Goal: Transaction & Acquisition: Purchase product/service

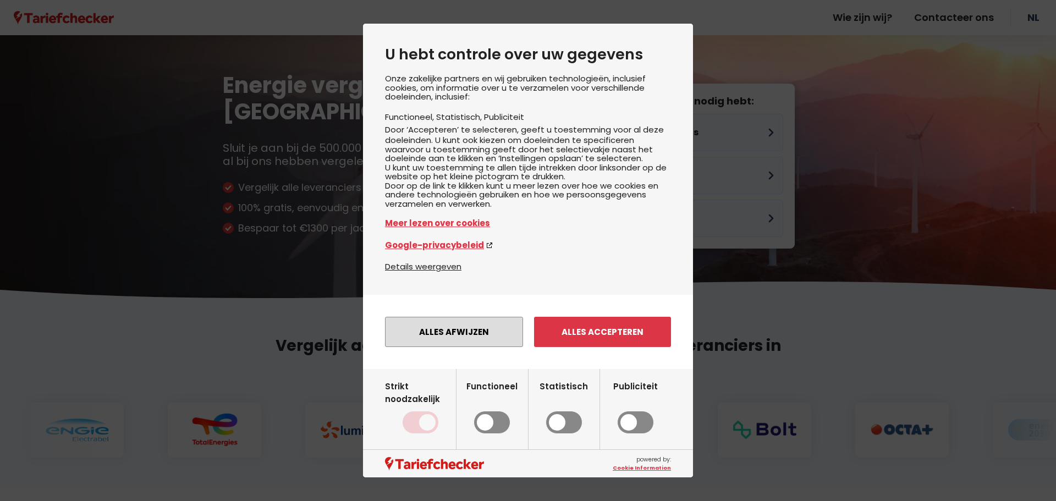
click at [447, 347] on button "Alles afwijzen" at bounding box center [454, 332] width 138 height 30
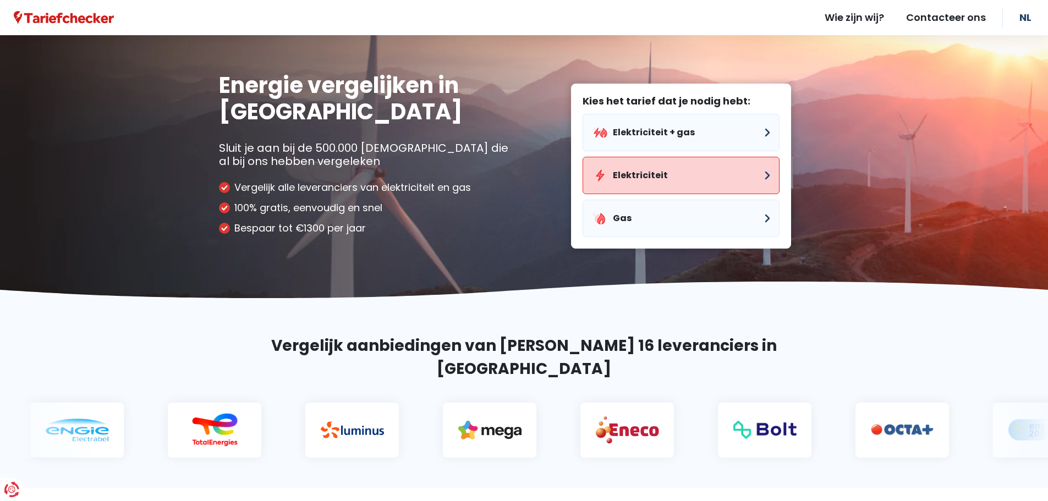
click at [633, 177] on button "Elektriciteit" at bounding box center [681, 175] width 197 height 37
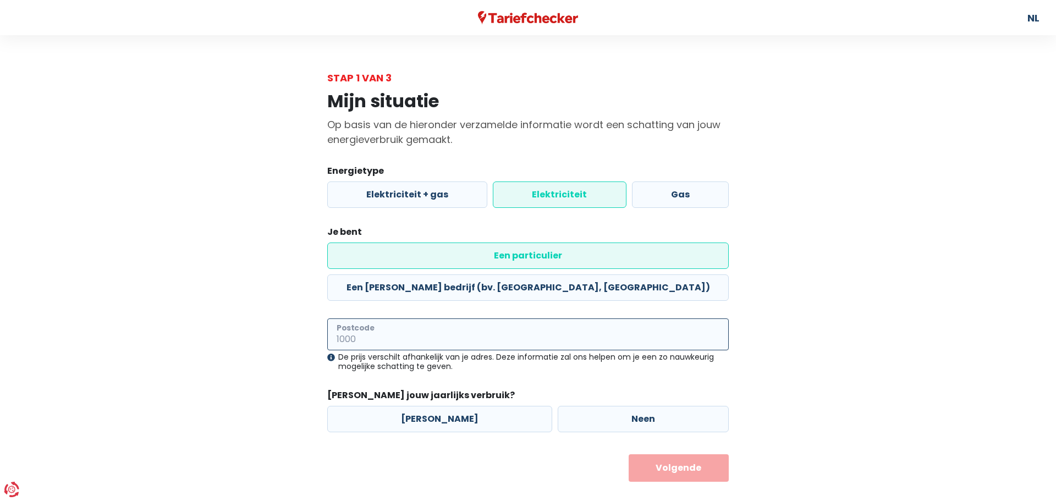
click at [358, 319] on input "Postcode" at bounding box center [528, 335] width 402 height 32
type input "8900"
click at [393, 406] on label "[PERSON_NAME]" at bounding box center [439, 419] width 225 height 26
click at [393, 406] on input "[PERSON_NAME]" at bounding box center [439, 419] width 225 height 26
radio input "true"
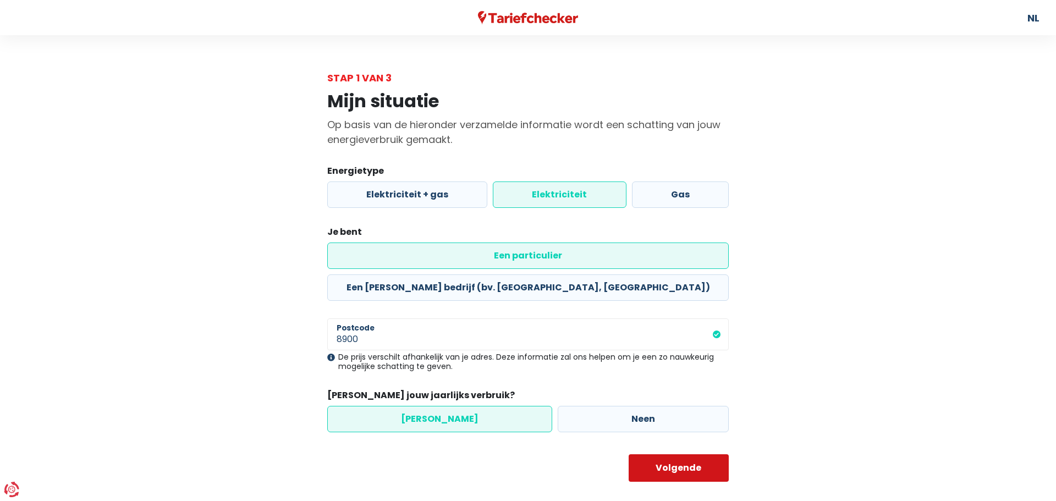
click at [644, 454] on button "Volgende" at bounding box center [679, 468] width 101 height 28
select select
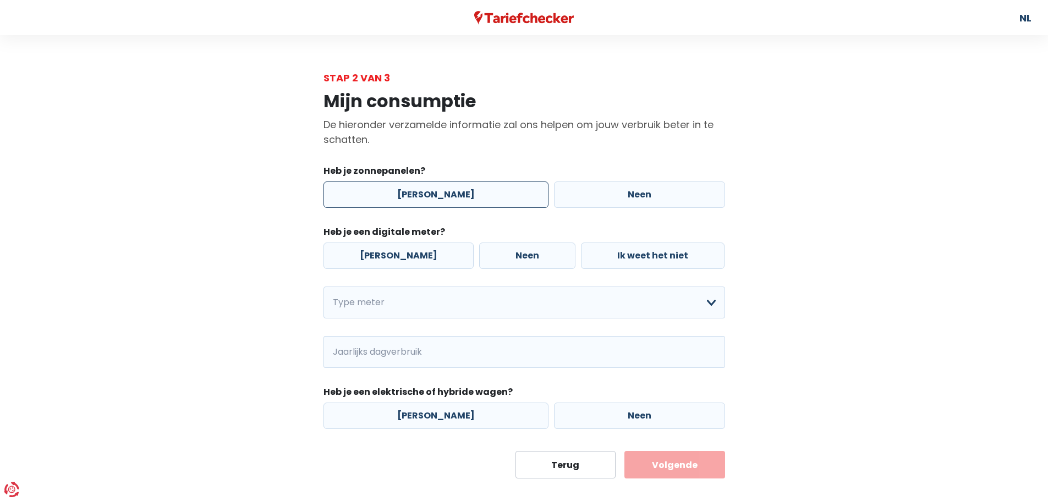
click at [484, 196] on label "[PERSON_NAME]" at bounding box center [435, 195] width 225 height 26
click at [484, 196] on input "[PERSON_NAME]" at bounding box center [435, 195] width 225 height 26
radio input "true"
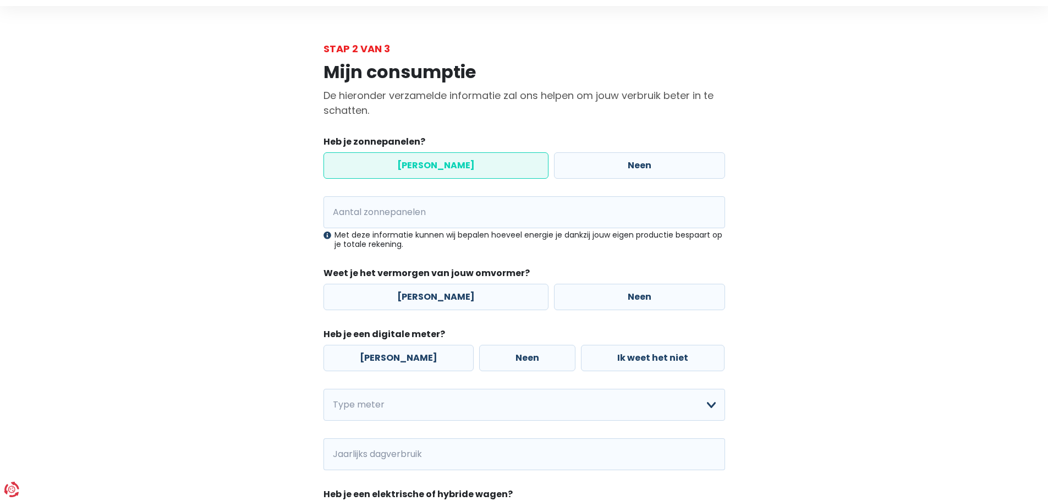
scroll to position [55, 0]
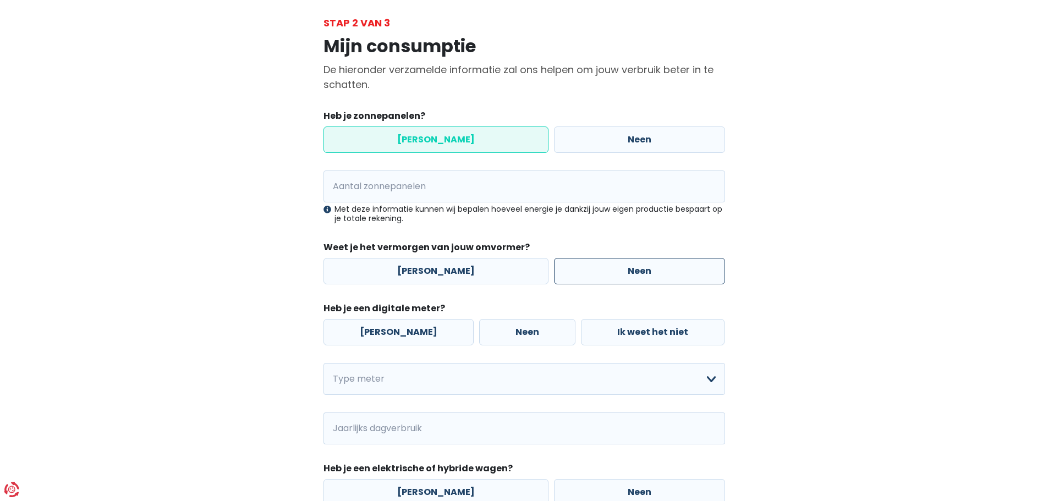
click at [588, 278] on label "Neen" at bounding box center [639, 271] width 171 height 26
click at [588, 278] on input "Neen" at bounding box center [639, 271] width 171 height 26
radio input "true"
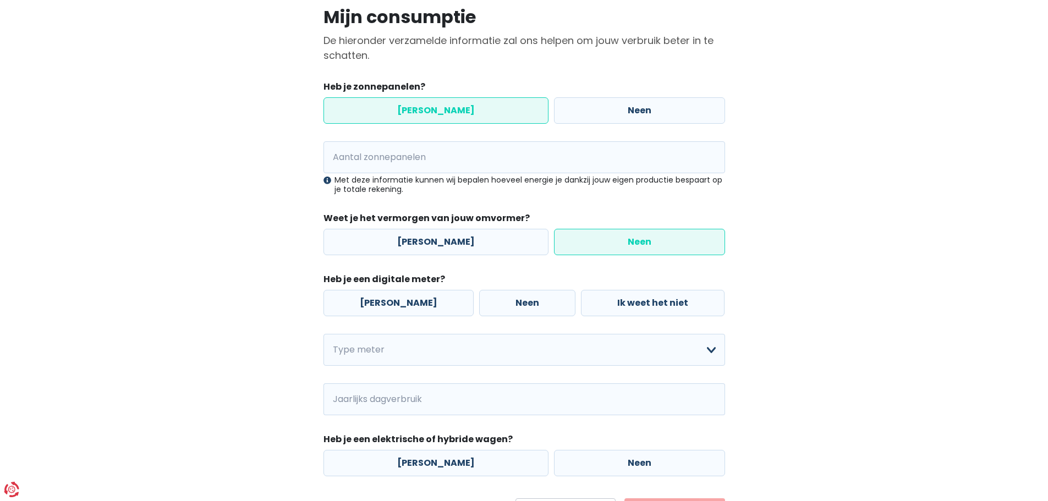
scroll to position [110, 0]
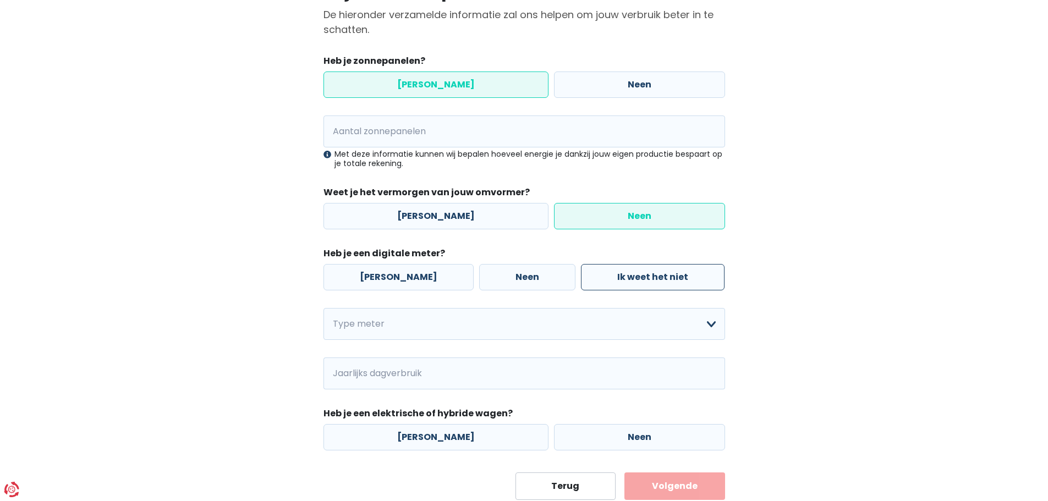
click at [652, 277] on label "Ik weet het niet" at bounding box center [653, 277] width 144 height 26
click at [652, 277] on input "Ik weet het niet" at bounding box center [653, 277] width 144 height 26
radio input "true"
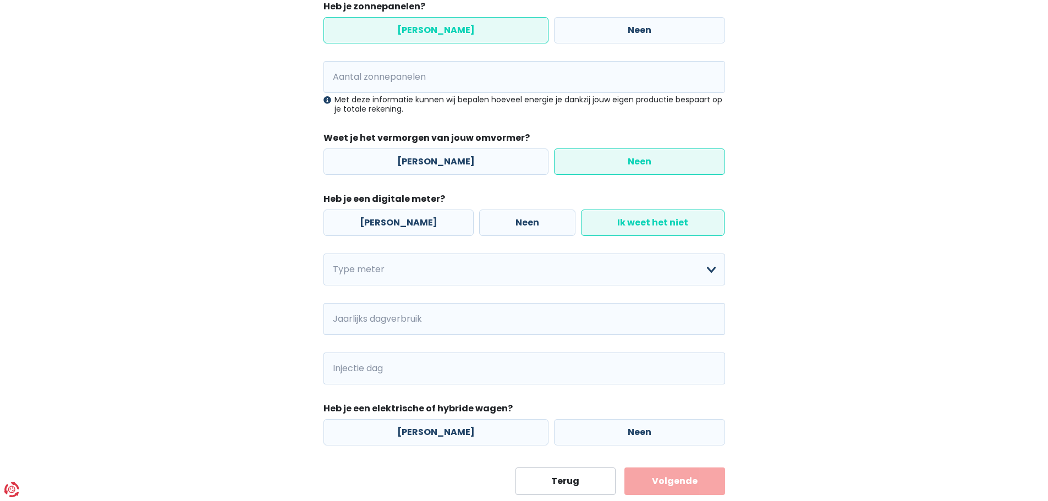
scroll to position [165, 0]
click at [383, 263] on select "Enkelvoudig Tweevoudig Enkelvoudig + uitsluitend nachttarief Tweevoudig + uitsl…" at bounding box center [524, 269] width 402 height 32
click at [323, 253] on select "Enkelvoudig Tweevoudig Enkelvoudig + uitsluitend nachttarief Tweevoudig + uitsl…" at bounding box center [524, 269] width 402 height 32
select select "day_single_rate"
click at [405, 317] on input "Jaarlijks dagverbruik" at bounding box center [539, 319] width 371 height 32
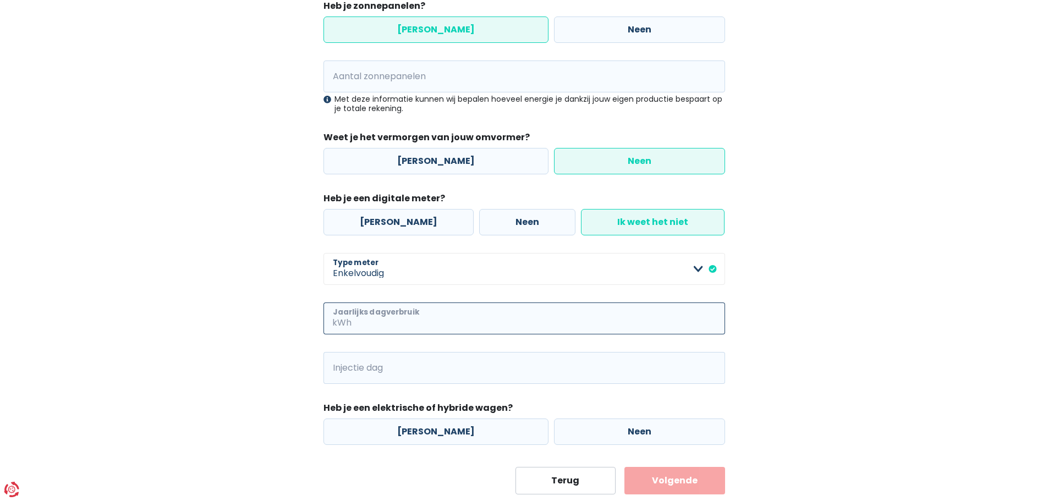
paste input "1.130"
type input "1"
click at [266, 351] on div "Mijn consumptie De hieronder verzamelde informatie zal ons helpen om jouw verbr…" at bounding box center [524, 207] width 627 height 574
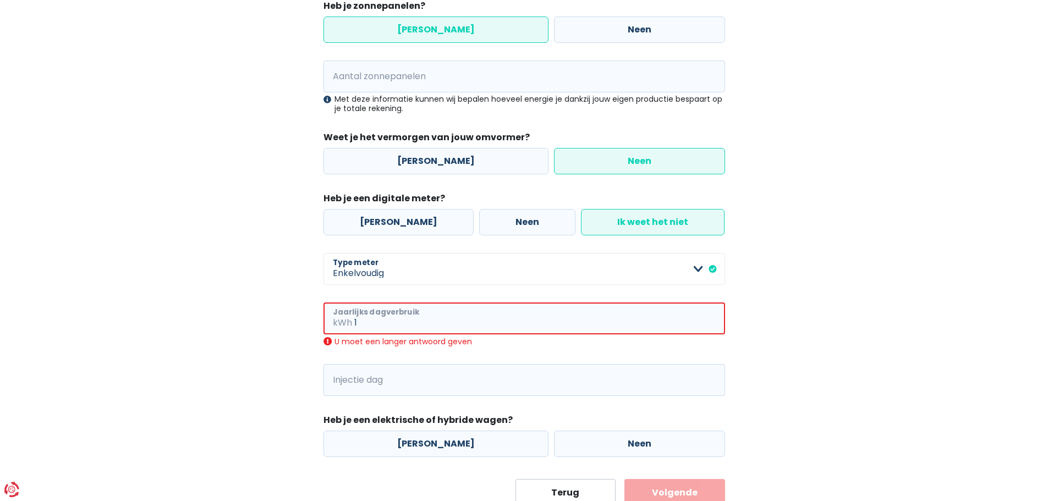
click at [379, 324] on input "1" at bounding box center [539, 319] width 371 height 32
drag, startPoint x: 300, startPoint y: 323, endPoint x: 286, endPoint y: 322, distance: 14.3
click at [286, 322] on div "Mijn consumptie De hieronder verzamelde informatie zal ons helpen om jouw verbr…" at bounding box center [524, 213] width 627 height 586
paste input "1.130"
click at [424, 340] on div "Voer een hogere waarde in" at bounding box center [524, 342] width 402 height 10
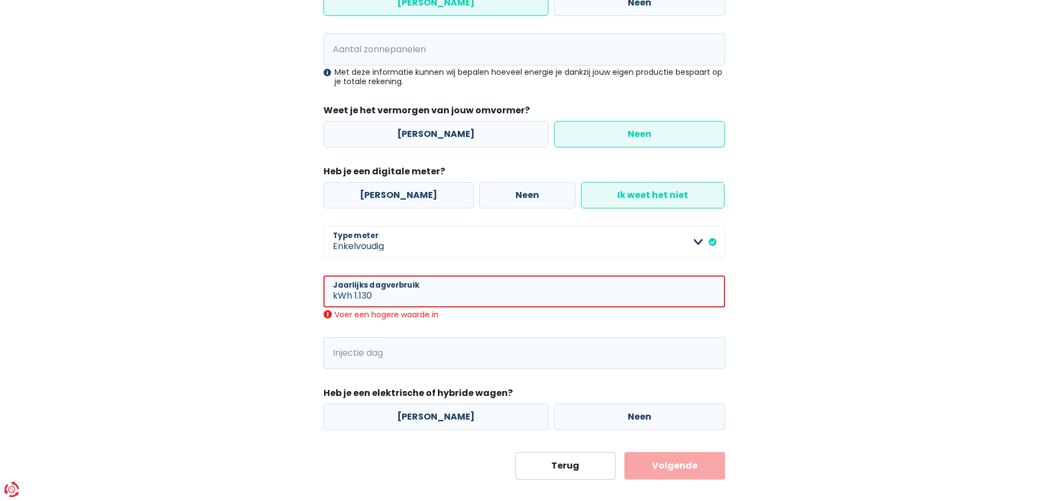
scroll to position [206, 0]
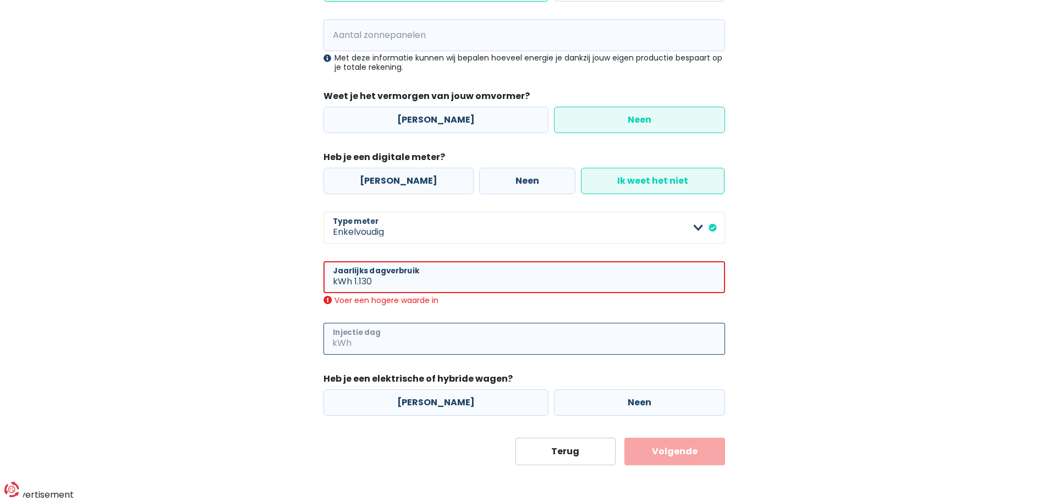
click at [398, 340] on input "Injectie dag" at bounding box center [539, 339] width 371 height 32
click at [386, 303] on div "Voer een hogere waarde in" at bounding box center [524, 300] width 402 height 10
drag, startPoint x: 365, startPoint y: 283, endPoint x: 330, endPoint y: 284, distance: 34.7
click at [330, 284] on div "1.130 kWh Jaarlijks dagverbruik" at bounding box center [524, 277] width 402 height 32
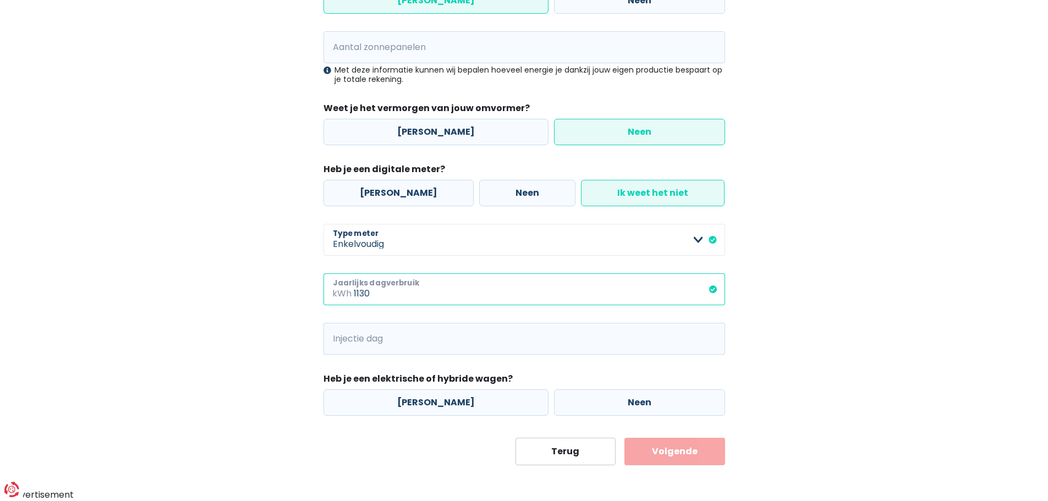
type input "1130"
click at [178, 312] on main "Stap 2 van 3 Mijn consumptie De hieronder verzamelde informatie zal ons helpen …" at bounding box center [524, 170] width 1048 height 589
click at [643, 402] on label "Neen" at bounding box center [639, 403] width 171 height 26
click at [643, 402] on input "Neen" at bounding box center [639, 403] width 171 height 26
radio input "true"
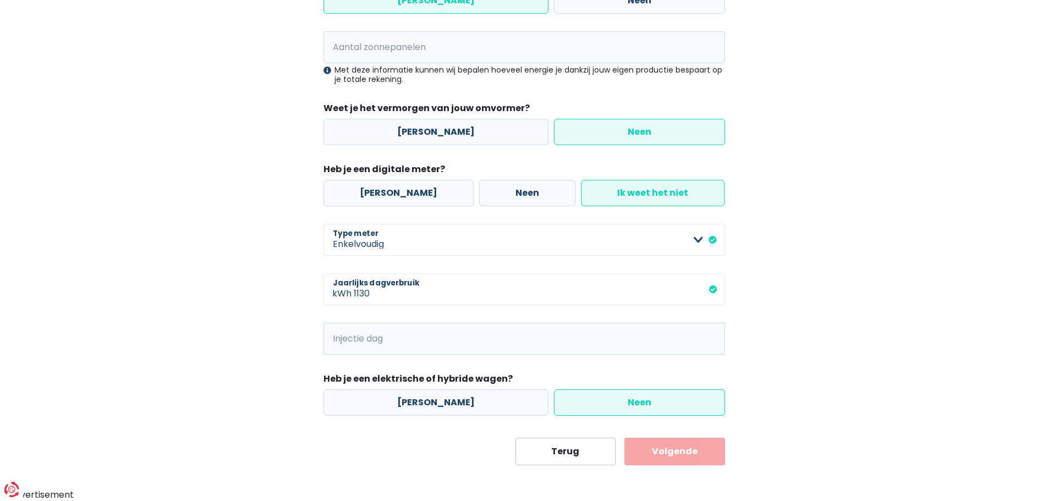
click at [671, 453] on button "Volgende" at bounding box center [674, 452] width 101 height 28
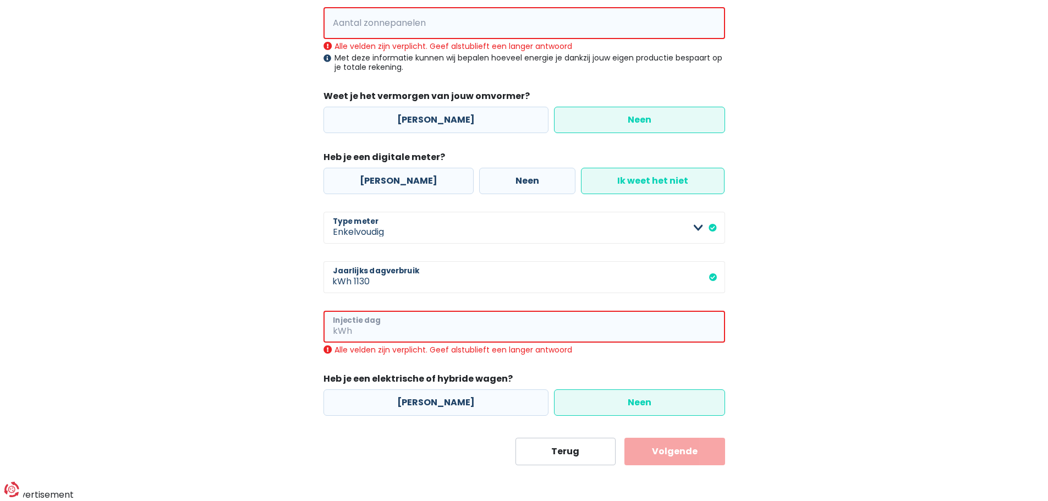
click at [423, 320] on input "Injectie dag" at bounding box center [539, 327] width 371 height 32
click at [163, 322] on main "Stap 2 van 3 Mijn consumptie De hieronder verzamelde informatie zal ons helpen …" at bounding box center [524, 158] width 1048 height 613
click at [512, 350] on div "Alle velden zijn verplicht. Geef alstublieft een langer antwoord" at bounding box center [524, 350] width 402 height 10
drag, startPoint x: 400, startPoint y: 325, endPoint x: 321, endPoint y: 329, distance: 79.3
click at [321, 329] on div "Mijn consumptie De hieronder verzamelde informatie zal ons helpen om jouw verbr…" at bounding box center [524, 166] width 418 height 599
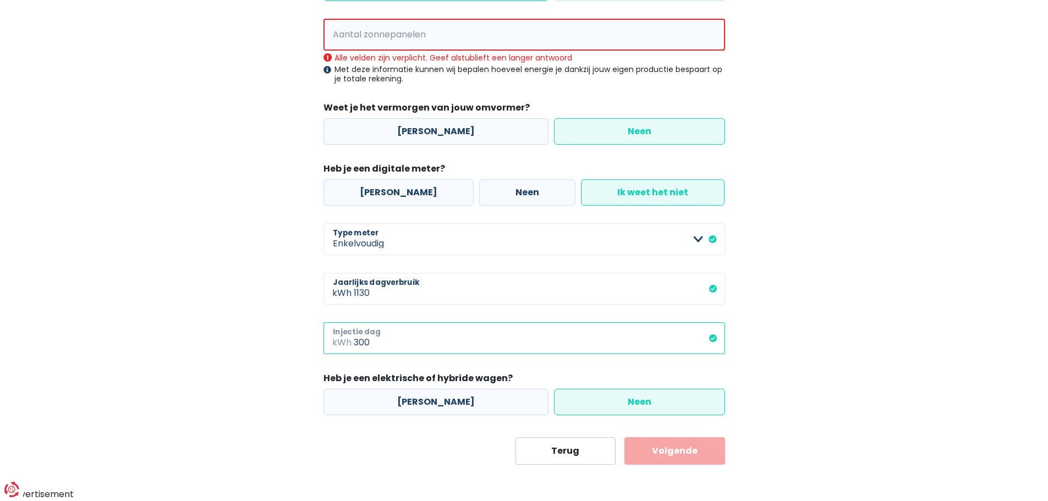
scroll to position [206, 0]
type input "3000"
click at [683, 463] on button "Volgende" at bounding box center [674, 452] width 101 height 28
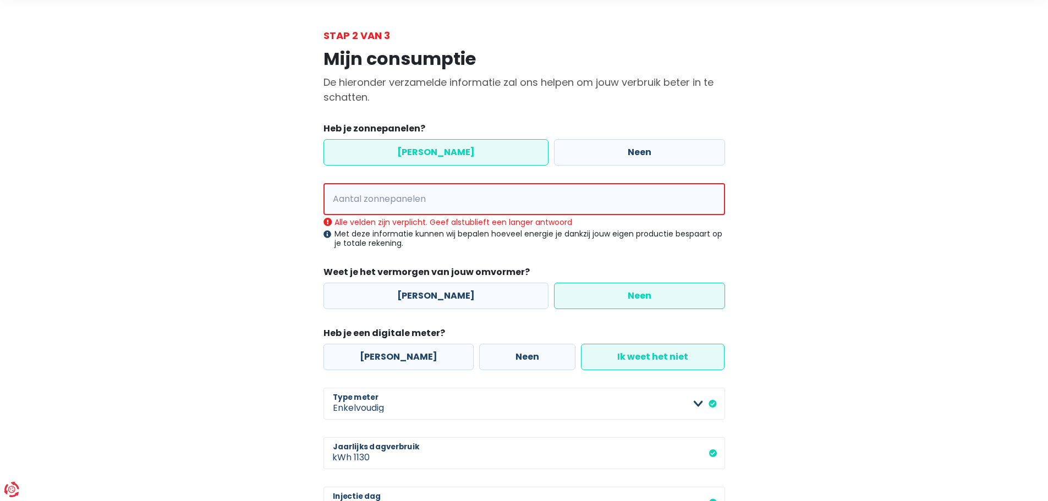
scroll to position [41, 0]
click at [442, 202] on input "Aantal zonnepanelen" at bounding box center [524, 200] width 402 height 32
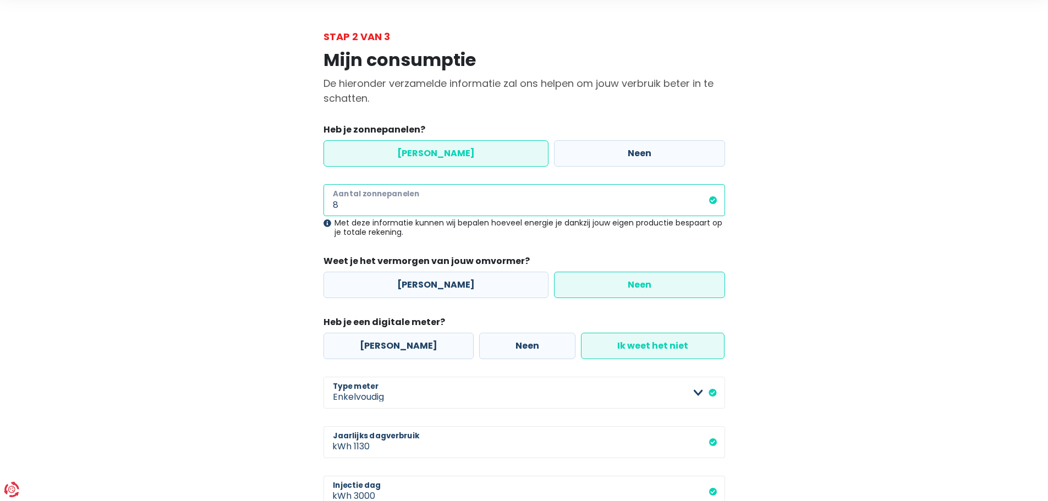
type input "8"
click at [851, 300] on main "Stap 2 van 3 Mijn consumptie De hieronder verzamelde informatie zal ons helpen …" at bounding box center [524, 323] width 1048 height 589
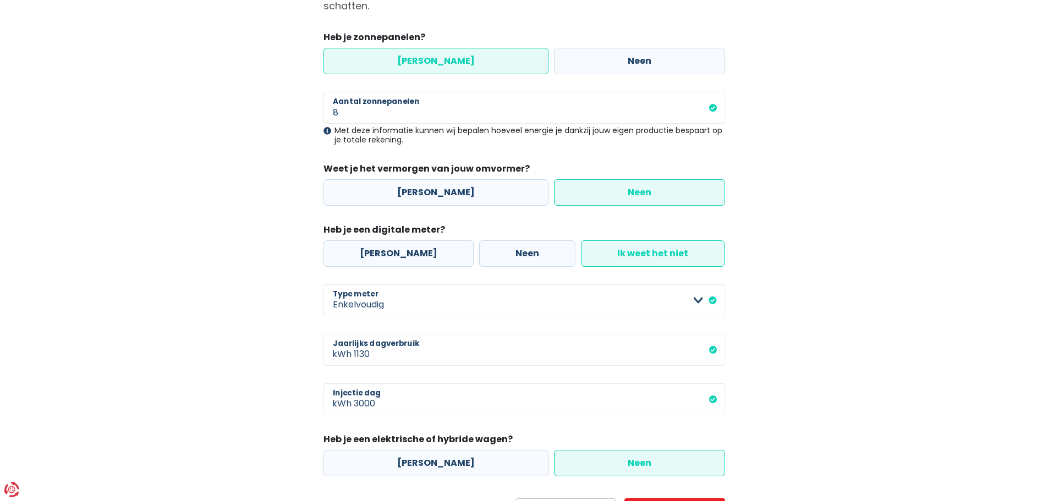
scroll to position [194, 0]
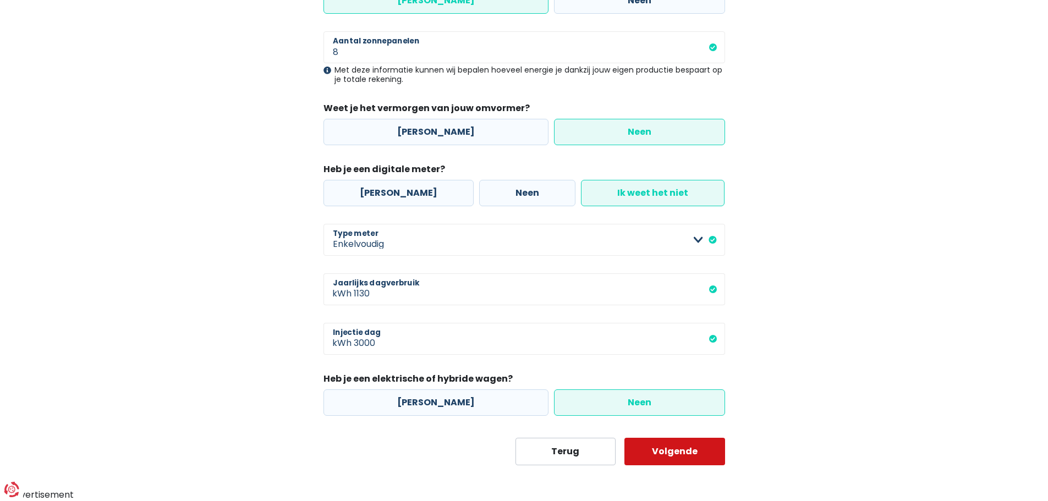
click at [666, 458] on button "Volgende" at bounding box center [674, 452] width 101 height 28
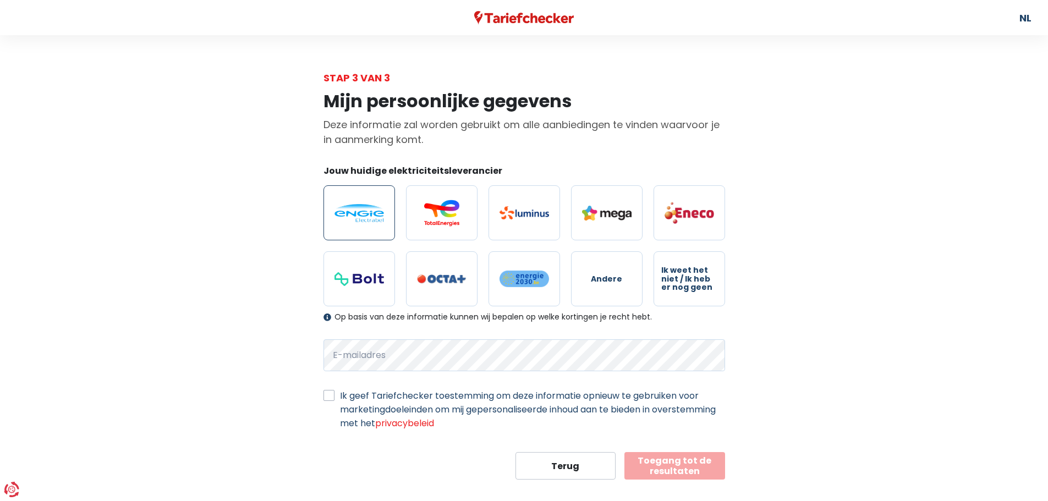
click at [361, 213] on img at bounding box center [359, 213] width 50 height 18
click at [361, 213] on input "radio" at bounding box center [359, 212] width 72 height 55
radio input "true"
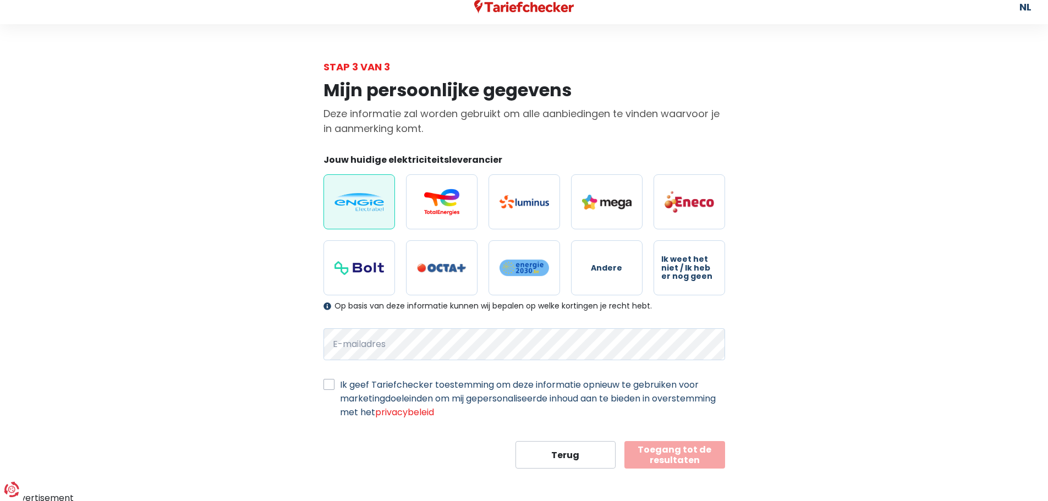
scroll to position [14, 0]
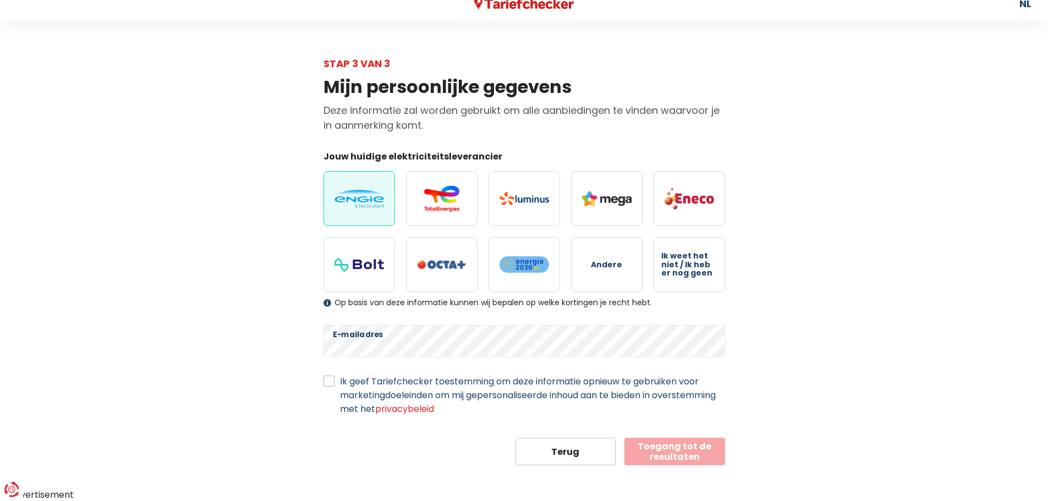
click at [419, 382] on label "Ik geef Tariefchecker toestemming om deze informatie opnieuw te gebruiken voor …" at bounding box center [532, 395] width 385 height 41
click at [334, 382] on input "Ik geef Tariefchecker toestemming om deze informatie opnieuw te gebruiken voor …" at bounding box center [328, 380] width 11 height 11
checkbox input "true"
click at [701, 450] on button "Toegang tot de resultaten" at bounding box center [674, 452] width 101 height 28
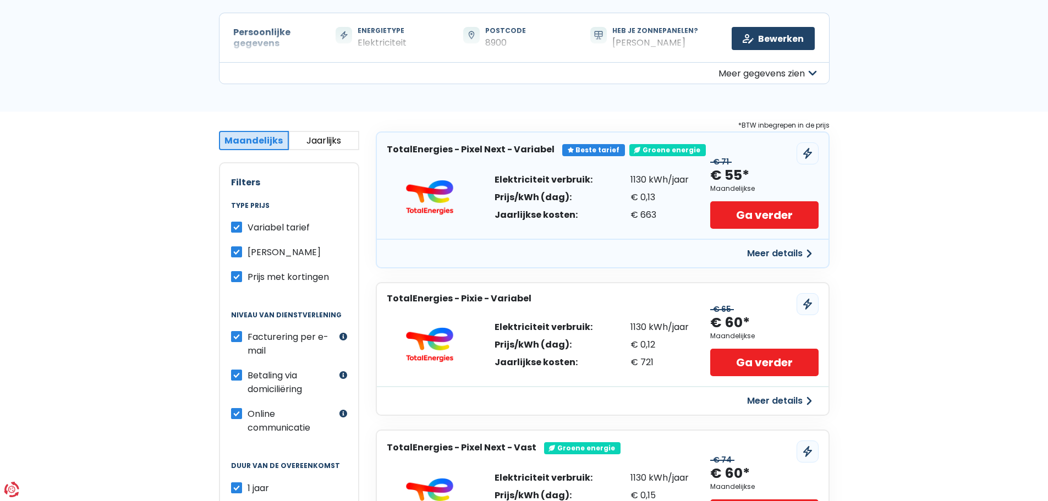
scroll to position [165, 0]
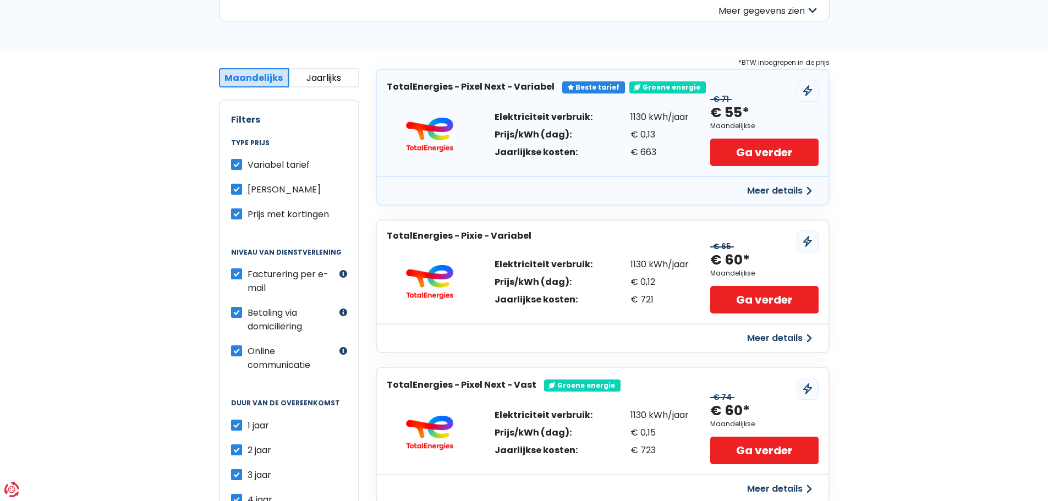
click at [242, 166] on div "Variabel tarief" at bounding box center [289, 165] width 116 height 14
click at [248, 165] on label "Variabel tarief" at bounding box center [279, 165] width 62 height 14
click at [235, 165] on input "Variabel tarief" at bounding box center [236, 163] width 11 height 11
checkbox input "false"
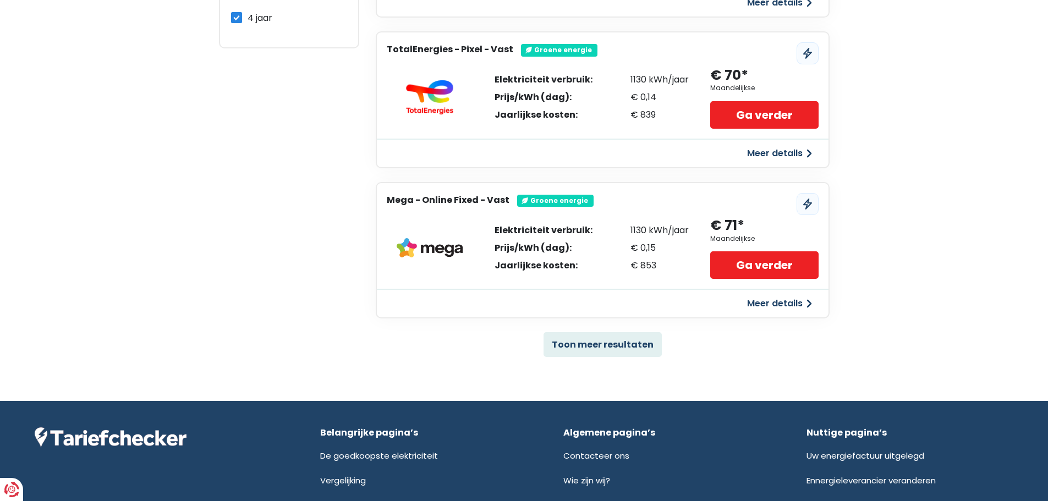
scroll to position [715, 0]
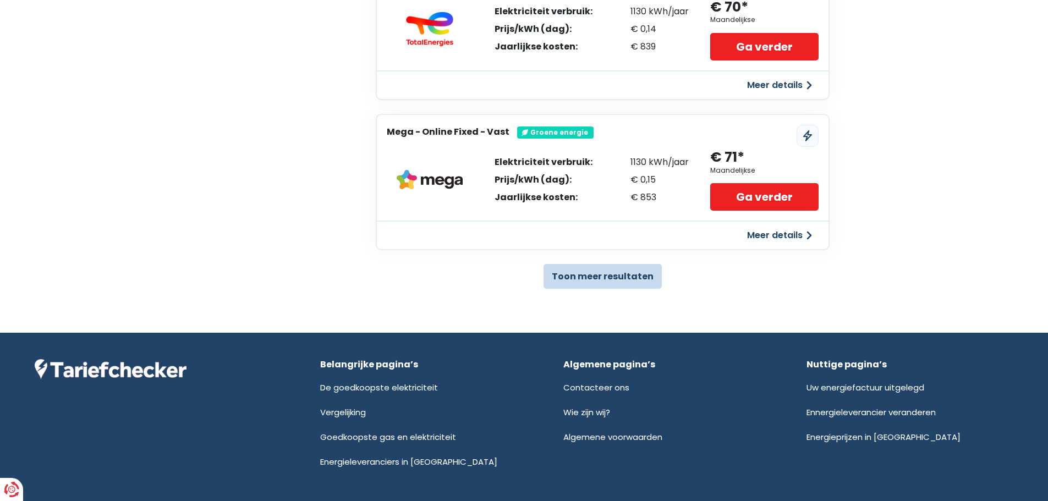
click at [646, 277] on button "Toon meer resultaten" at bounding box center [603, 276] width 118 height 25
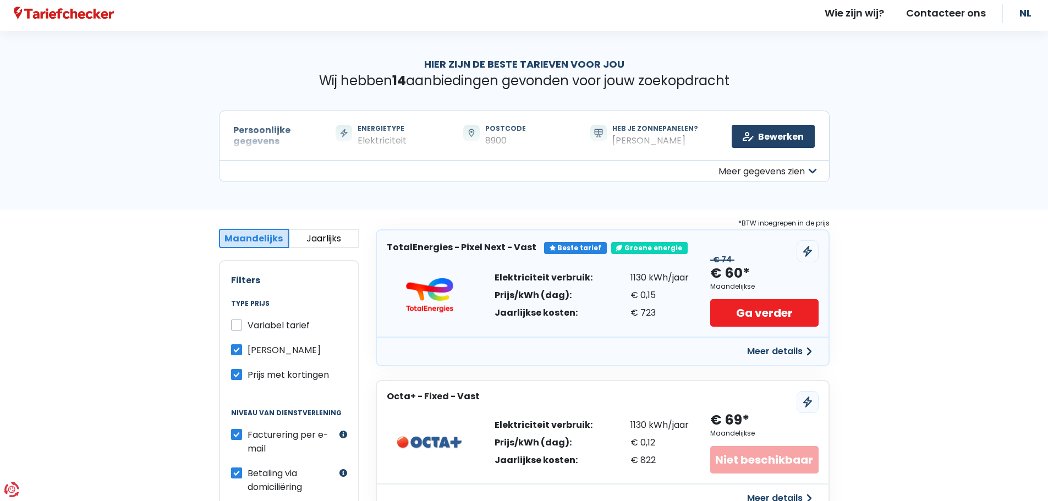
scroll to position [0, 0]
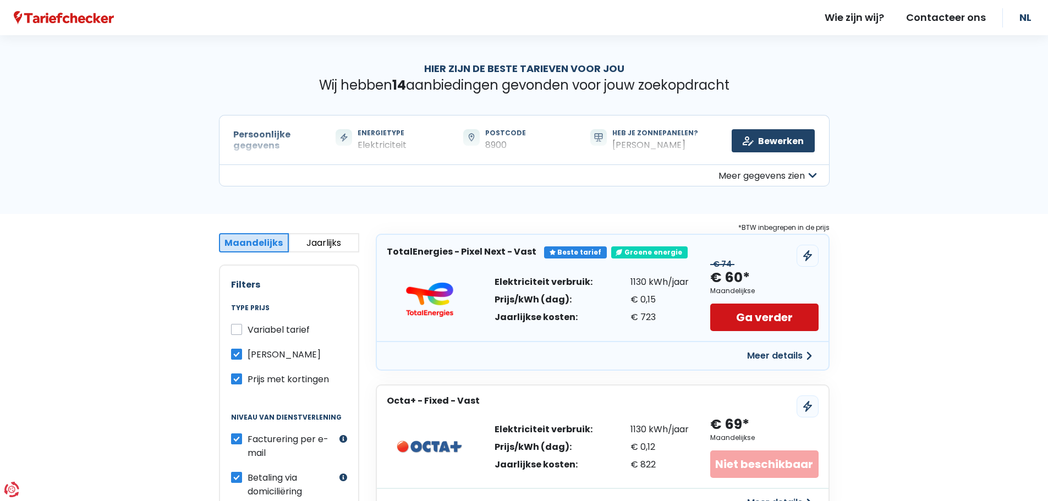
click at [739, 315] on link "Ga verder" at bounding box center [764, 318] width 108 height 28
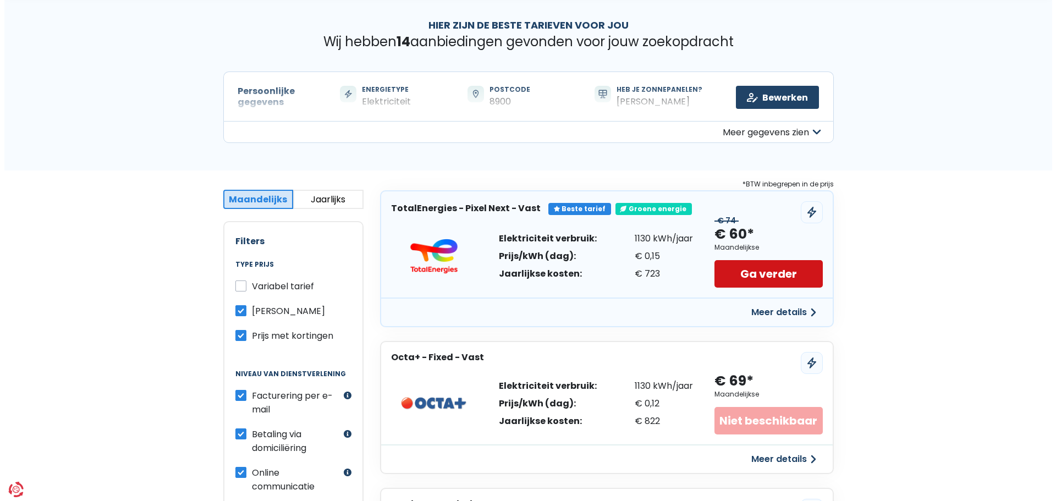
scroll to position [110, 0]
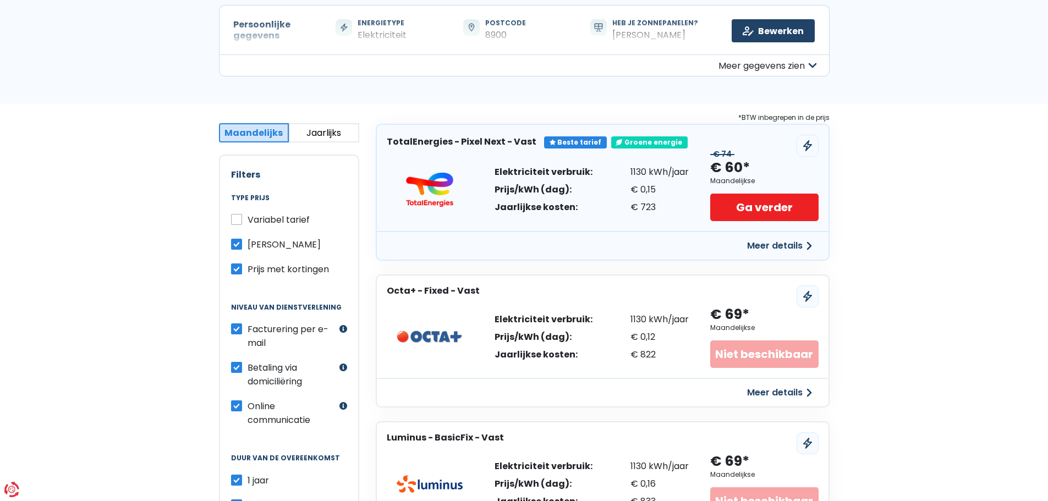
click at [770, 246] on button "Meer details" at bounding box center [780, 246] width 78 height 20
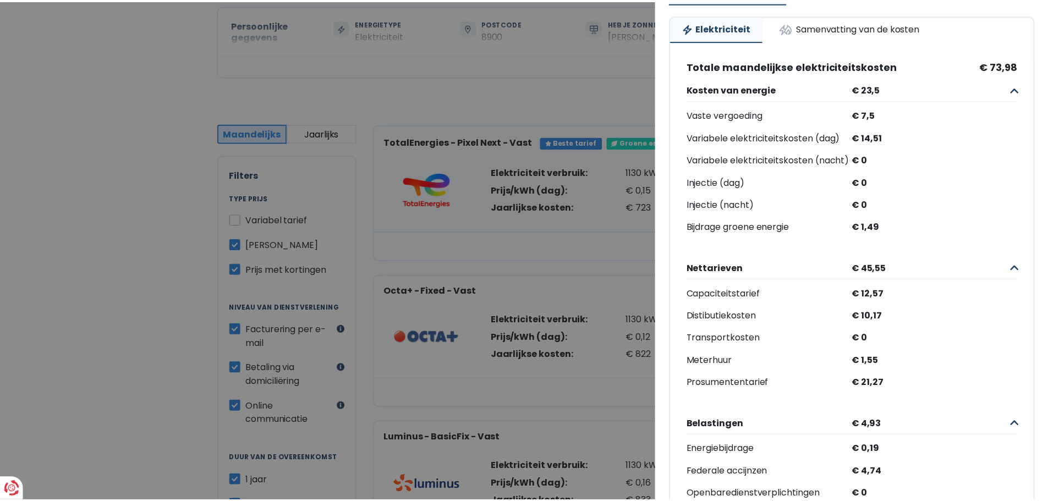
scroll to position [0, 0]
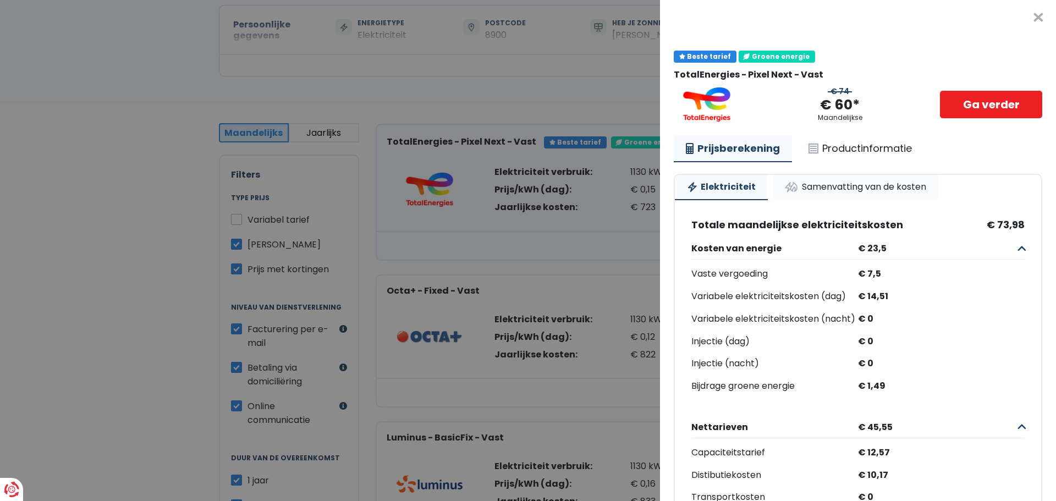
click at [842, 188] on link "Samenvatting van de kosten" at bounding box center [855, 187] width 166 height 24
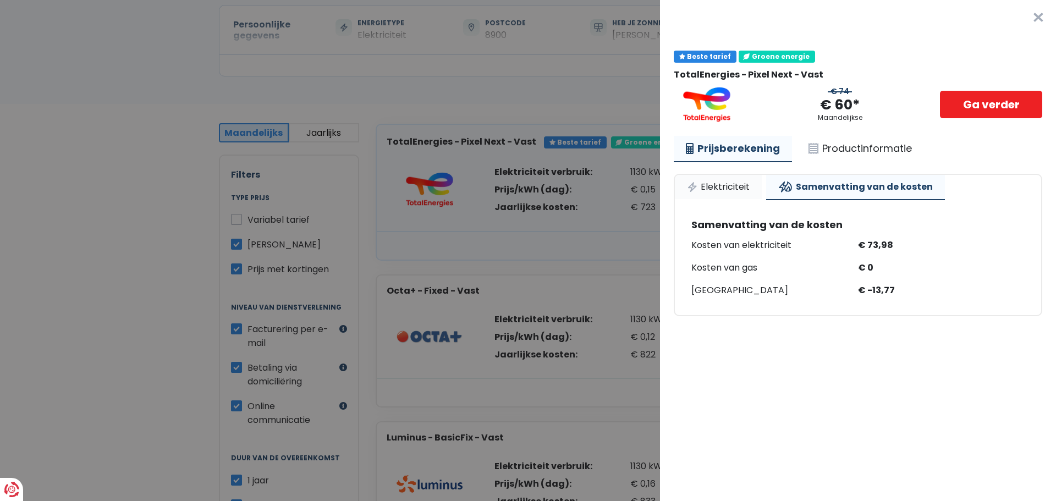
click at [734, 191] on link "Elektriciteit" at bounding box center [718, 187] width 87 height 24
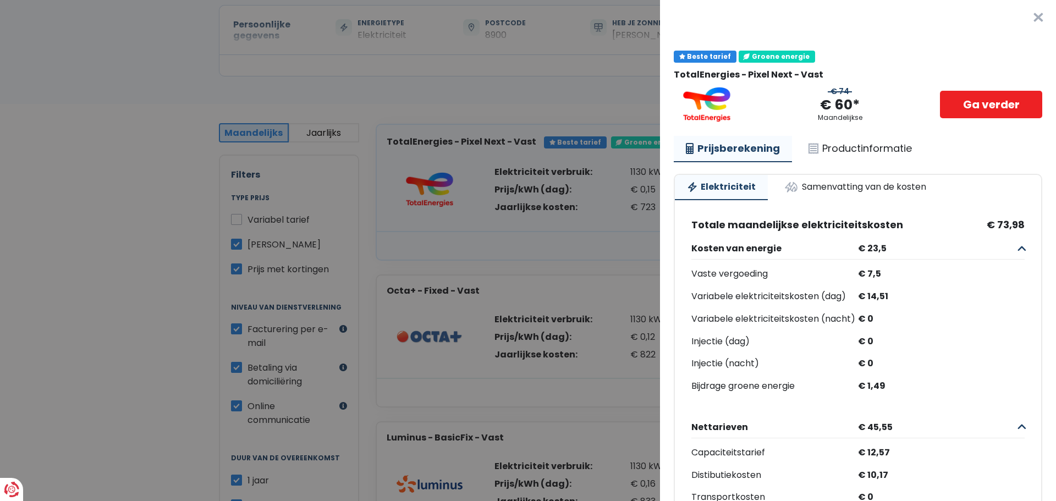
drag, startPoint x: 1017, startPoint y: 12, endPoint x: 1024, endPoint y: 14, distance: 8.2
click at [1021, 12] on button "×" at bounding box center [1038, 17] width 35 height 35
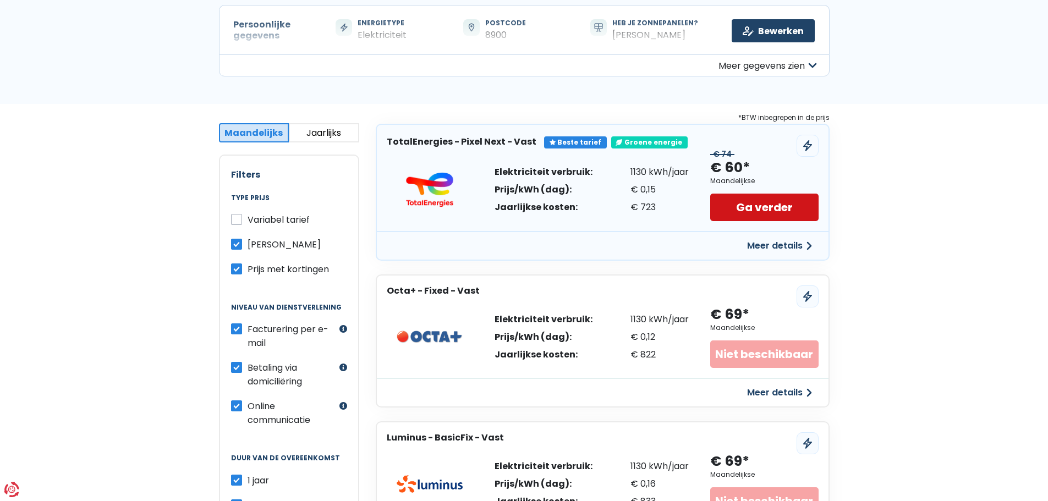
click at [741, 211] on link "Ga verder" at bounding box center [764, 208] width 108 height 28
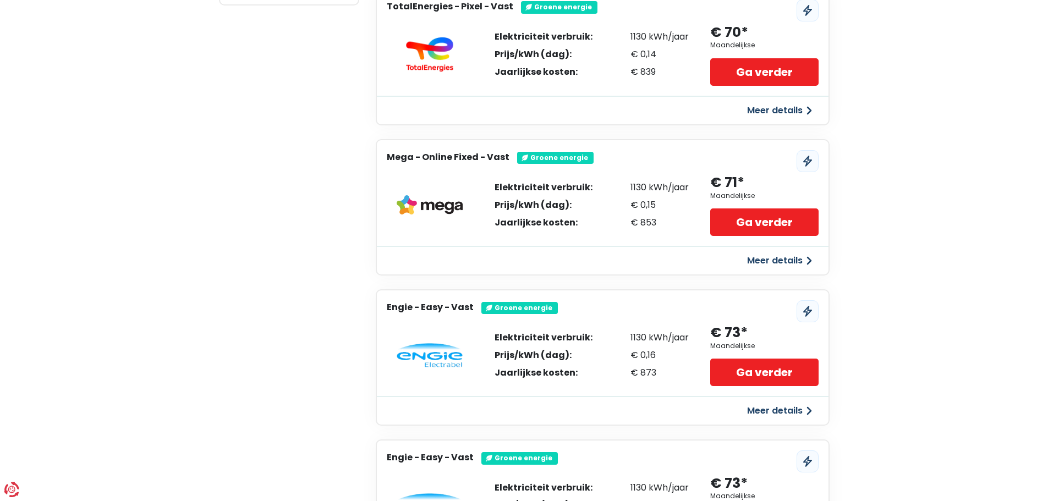
scroll to position [880, 0]
